Goal: Task Accomplishment & Management: Use online tool/utility

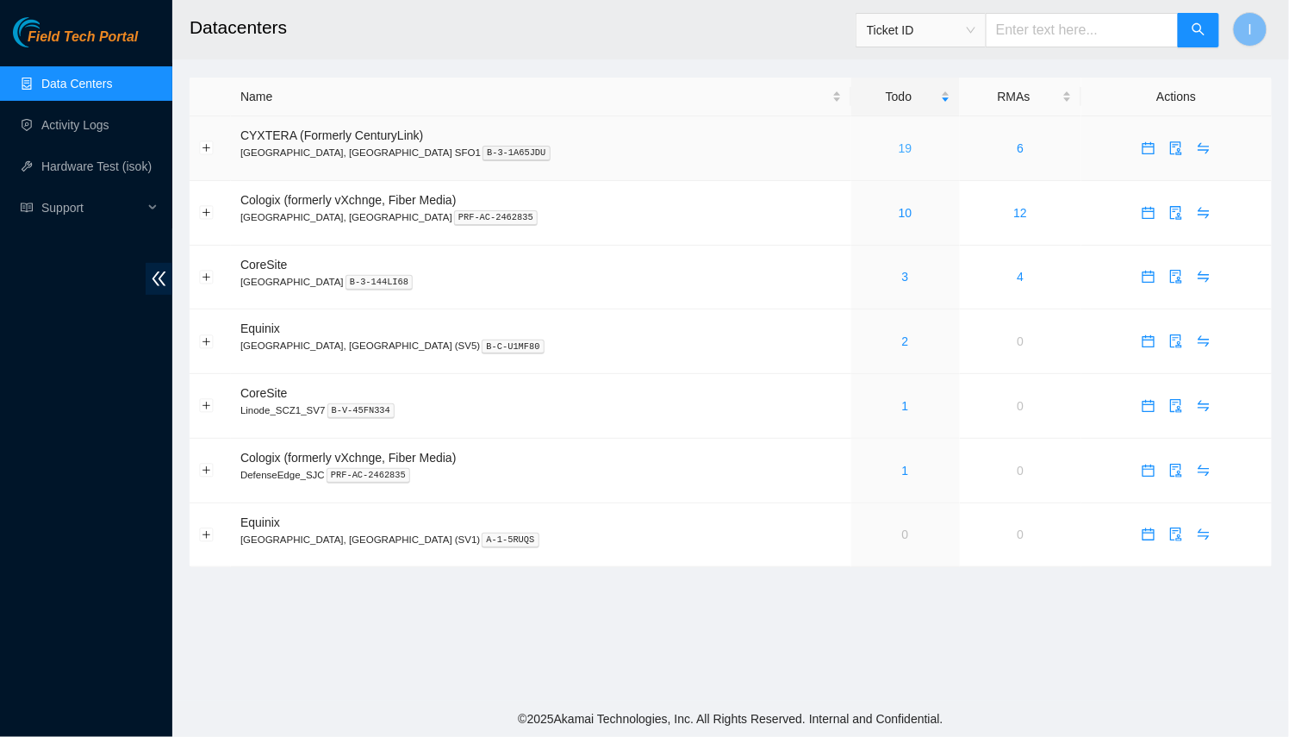
click at [898, 148] on link "19" at bounding box center [905, 148] width 14 height 14
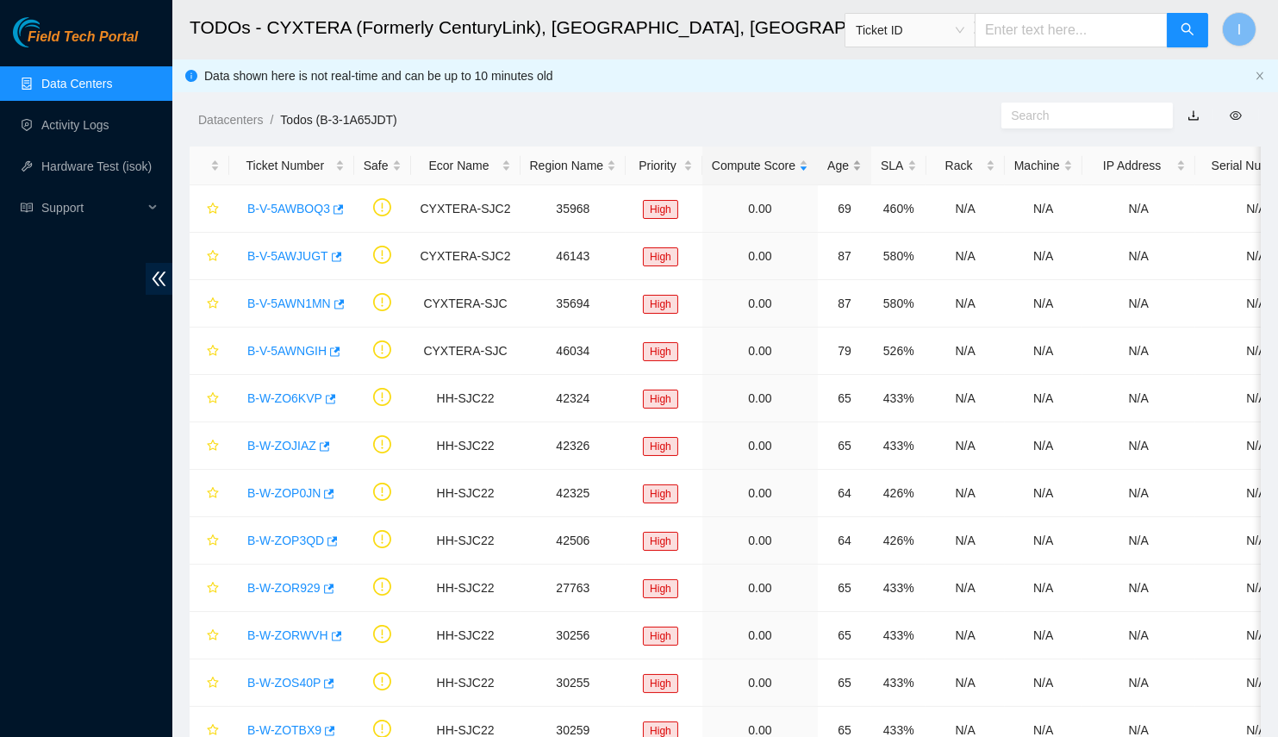
click at [827, 160] on div "Age" at bounding box center [844, 165] width 34 height 19
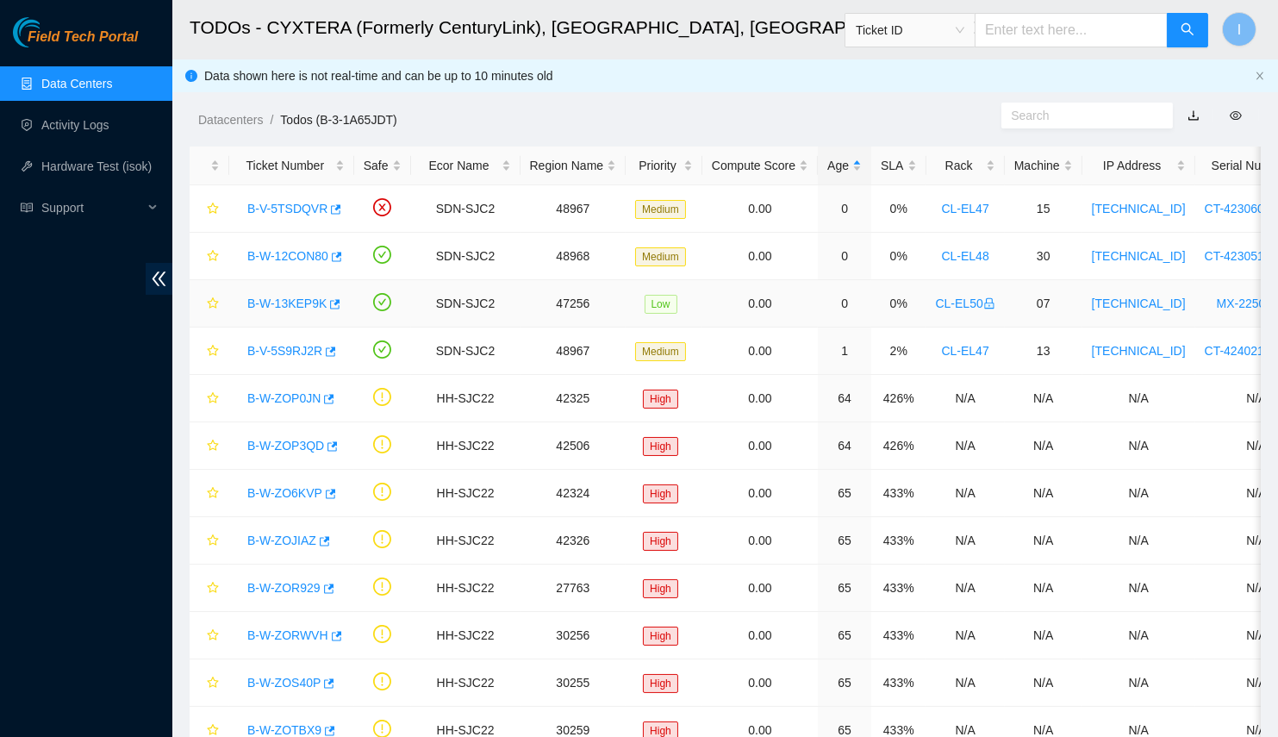
click at [294, 304] on link "B-W-13KEP9K" at bounding box center [286, 303] width 79 height 14
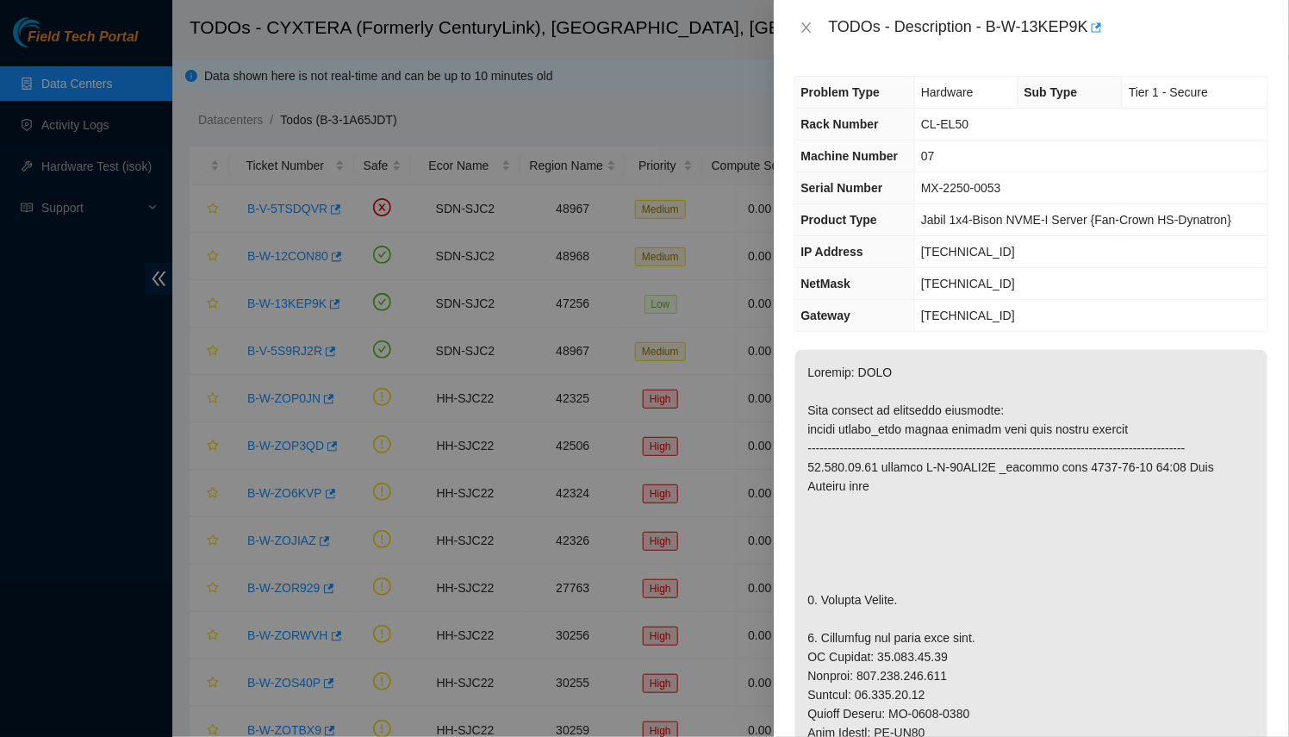
click at [351, 292] on div at bounding box center [644, 368] width 1289 height 737
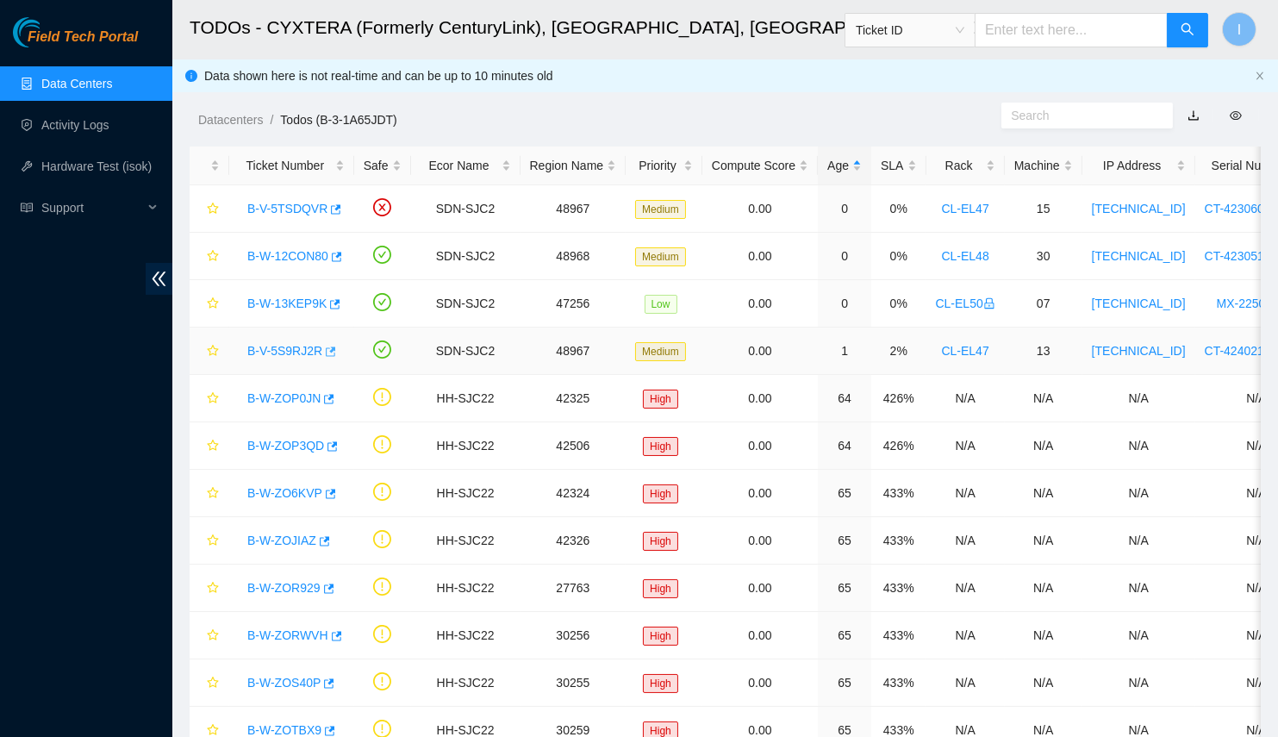
click at [326, 347] on icon "button" at bounding box center [331, 350] width 10 height 9
click at [330, 302] on icon "button" at bounding box center [335, 303] width 10 height 9
